Goal: Task Accomplishment & Management: Use online tool/utility

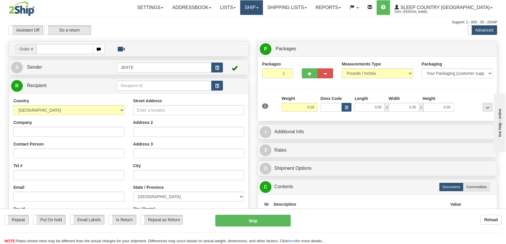
click at [262, 6] on link "Ship" at bounding box center [251, 7] width 22 height 15
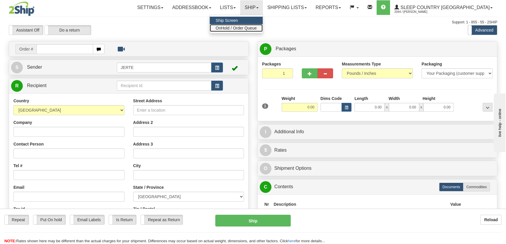
click at [257, 28] on span "OnHold / Order Queue" at bounding box center [235, 28] width 41 height 5
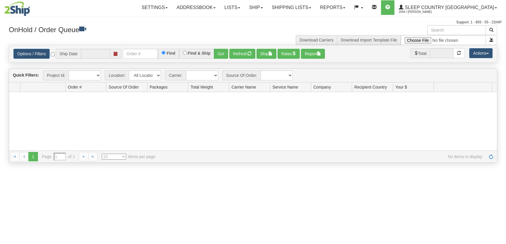
type input "[DATE]"
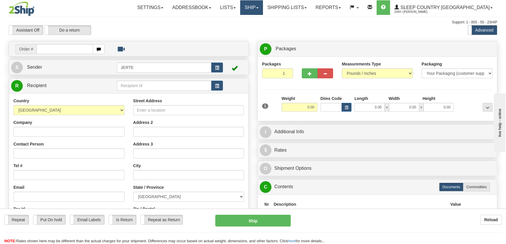
drag, startPoint x: 278, startPoint y: 6, endPoint x: 274, endPoint y: 12, distance: 7.4
click at [262, 6] on link "Ship" at bounding box center [251, 7] width 22 height 15
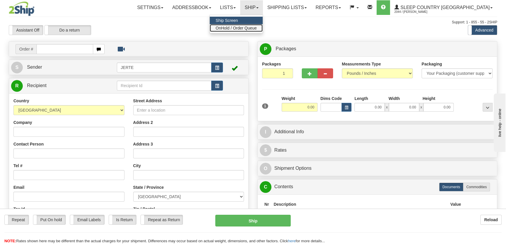
click at [257, 28] on span "OnHold / Order Queue" at bounding box center [235, 28] width 41 height 5
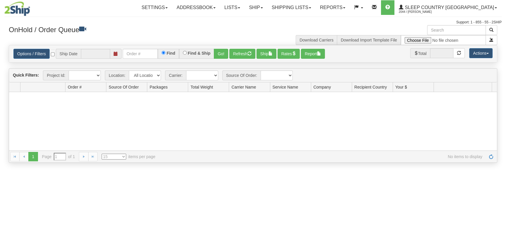
type input "[DATE]"
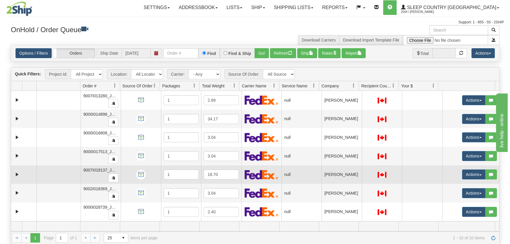
scroll to position [44, 0]
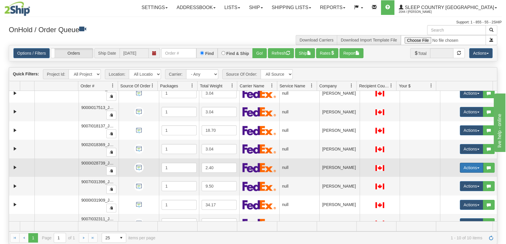
click at [464, 166] on button "Actions" at bounding box center [471, 168] width 23 height 10
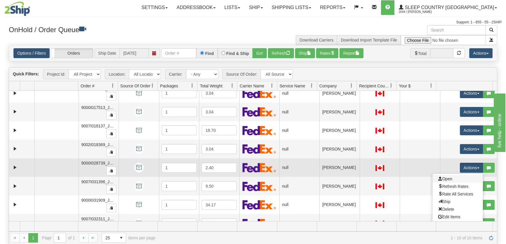
click at [450, 175] on link "Open" at bounding box center [457, 179] width 51 height 8
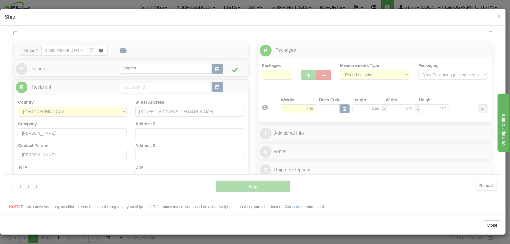
scroll to position [0, 0]
type input "17:45"
type input "16:00"
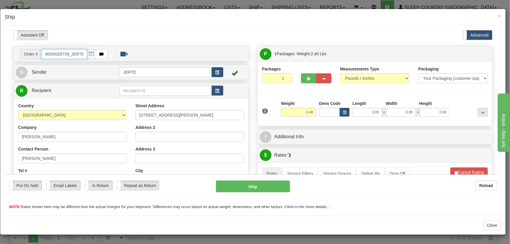
scroll to position [88, 0]
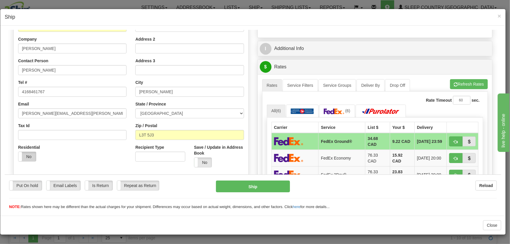
click at [27, 155] on label "No" at bounding box center [27, 156] width 18 height 9
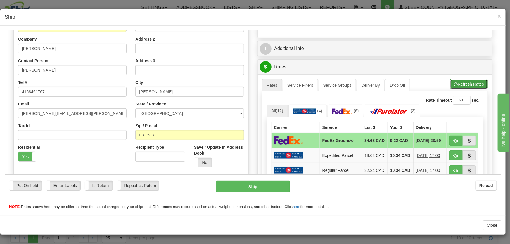
click at [453, 82] on button "Refresh Rates" at bounding box center [469, 84] width 38 height 10
click at [449, 157] on button "button" at bounding box center [455, 155] width 13 height 10
type input "260"
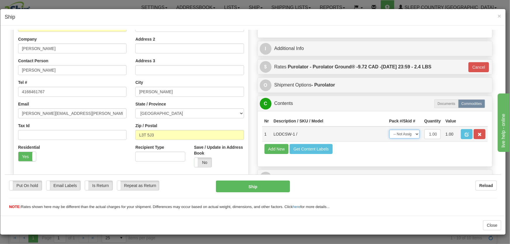
click at [405, 135] on select "-- Not Assigned -- Package 1" at bounding box center [404, 133] width 30 height 9
select select "0"
click at [389, 129] on select "-- Not Assigned -- Package 1" at bounding box center [404, 133] width 30 height 9
click at [247, 187] on button "Ship" at bounding box center [253, 186] width 74 height 12
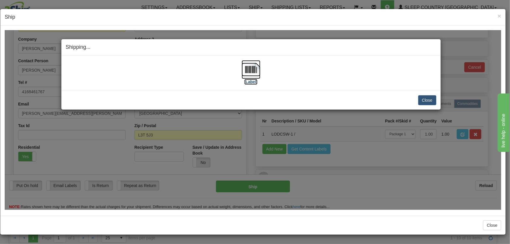
click at [252, 71] on img at bounding box center [250, 69] width 19 height 19
click at [421, 99] on button "Close" at bounding box center [427, 100] width 18 height 10
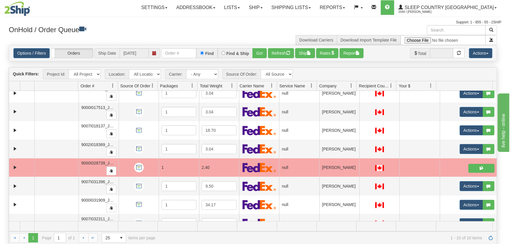
scroll to position [0, 0]
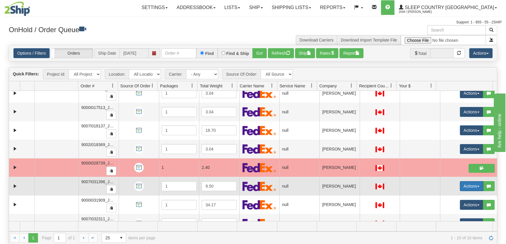
click at [477, 187] on button "Actions" at bounding box center [471, 186] width 23 height 10
click at [457, 196] on link "Open" at bounding box center [457, 197] width 51 height 8
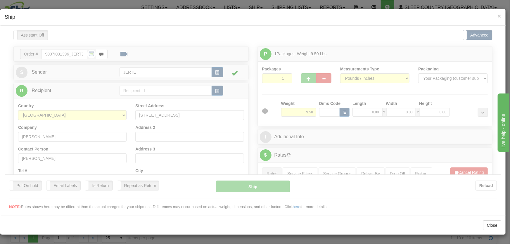
type input "17:45"
type input "16:00"
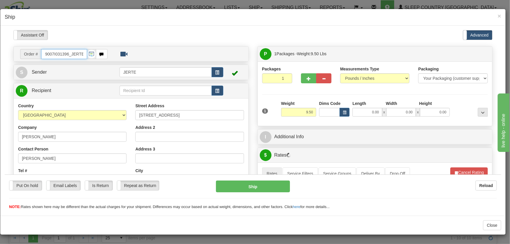
click at [69, 53] on input "9007I031396_JERTE" at bounding box center [64, 54] width 46 height 10
drag, startPoint x: 68, startPoint y: 53, endPoint x: 34, endPoint y: 53, distance: 34.8
click at [34, 53] on div "Order # 9007I031396_JERTE" at bounding box center [63, 54] width 87 height 10
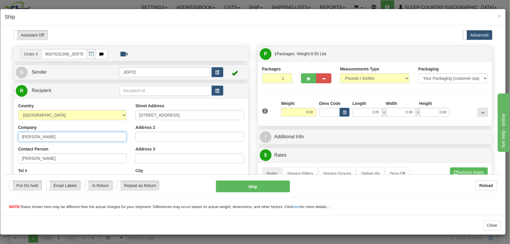
drag, startPoint x: 63, startPoint y: 134, endPoint x: 1, endPoint y: 131, distance: 62.8
click at [5, 131] on html "Please wait... Attention! Ok Add to Bidding... Preview Custom Documents Preview…" at bounding box center [253, 120] width 496 height 180
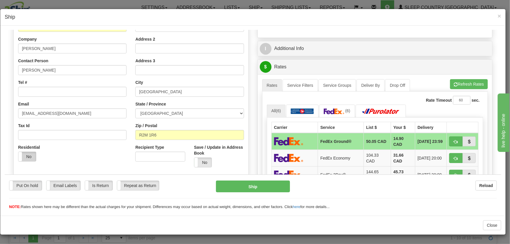
click at [29, 159] on label "No" at bounding box center [27, 156] width 18 height 9
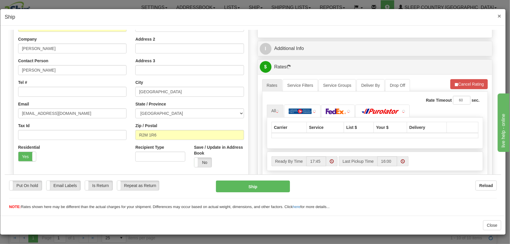
click at [497, 13] on span "×" at bounding box center [499, 16] width 4 height 7
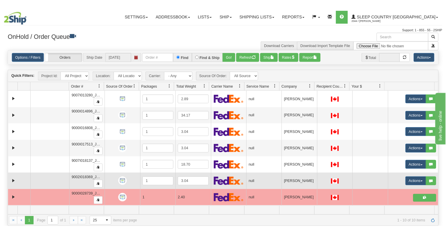
scroll to position [55, 0]
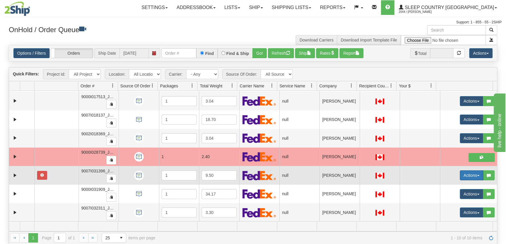
click at [461, 174] on button "Actions" at bounding box center [471, 175] width 23 height 10
click at [440, 184] on span "Open" at bounding box center [445, 186] width 14 height 5
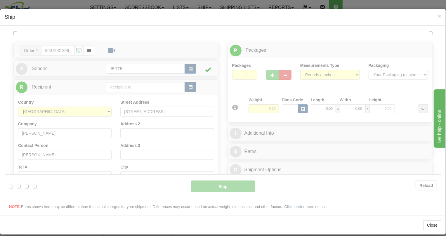
scroll to position [0, 0]
type input "17:51"
type input "16:00"
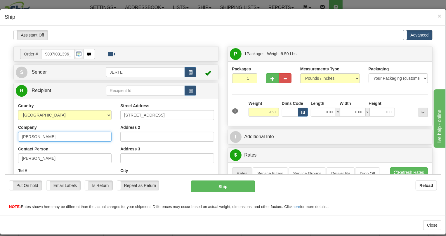
drag, startPoint x: 50, startPoint y: 137, endPoint x: 5, endPoint y: 137, distance: 45.0
drag, startPoint x: 70, startPoint y: 53, endPoint x: 42, endPoint y: 53, distance: 28.0
click at [42, 53] on input "9007I031396_JERTE" at bounding box center [57, 54] width 33 height 10
click at [63, 55] on input "9007I031396_JERTE" at bounding box center [57, 54] width 33 height 10
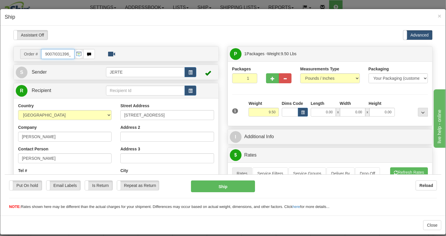
click at [63, 55] on input "9007I031396_JERTE" at bounding box center [57, 54] width 33 height 10
click at [438, 13] on span "×" at bounding box center [440, 16] width 4 height 7
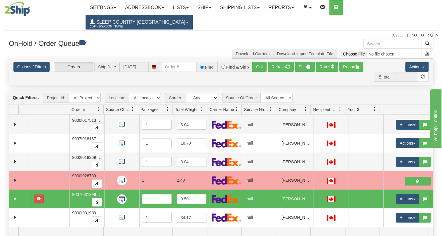
click at [185, 20] on span "Sleep Country [GEOGRAPHIC_DATA]" at bounding box center [140, 22] width 91 height 5
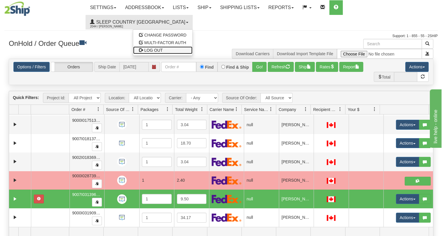
click at [163, 48] on span "LOG OUT" at bounding box center [153, 50] width 18 height 5
